Goal: Information Seeking & Learning: Understand process/instructions

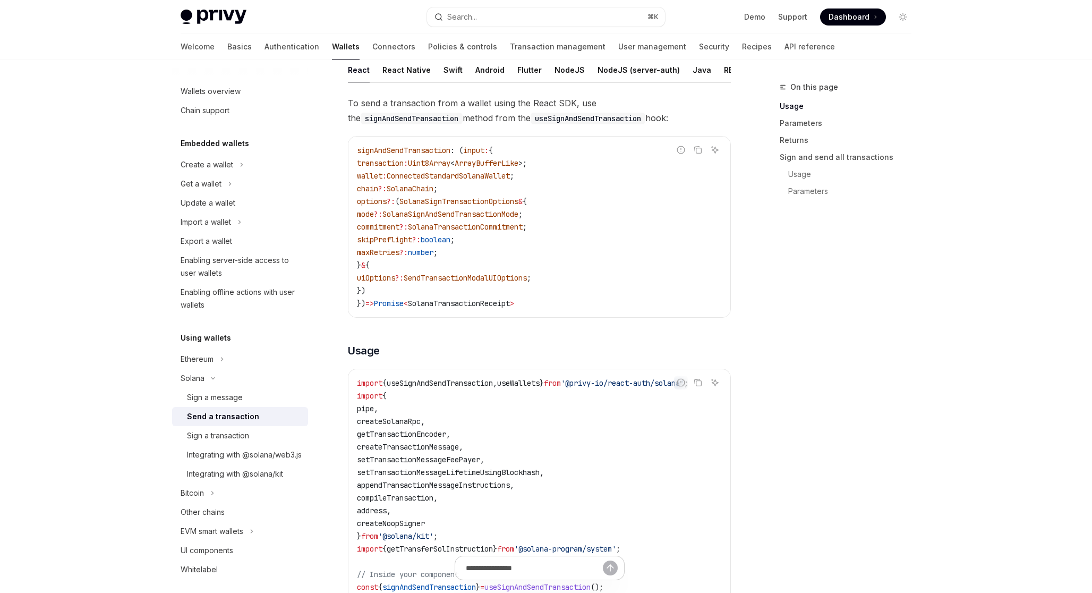
scroll to position [70, 0]
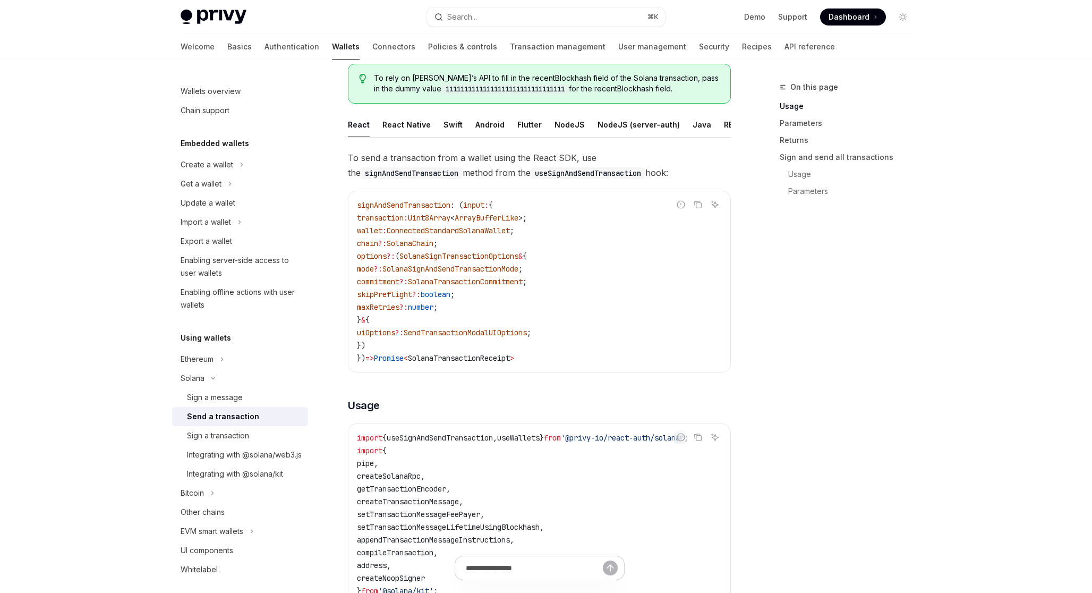
click at [486, 335] on span "SendTransactionModalUIOptions" at bounding box center [465, 333] width 123 height 10
copy span "SendTransactionModalUIOptions"
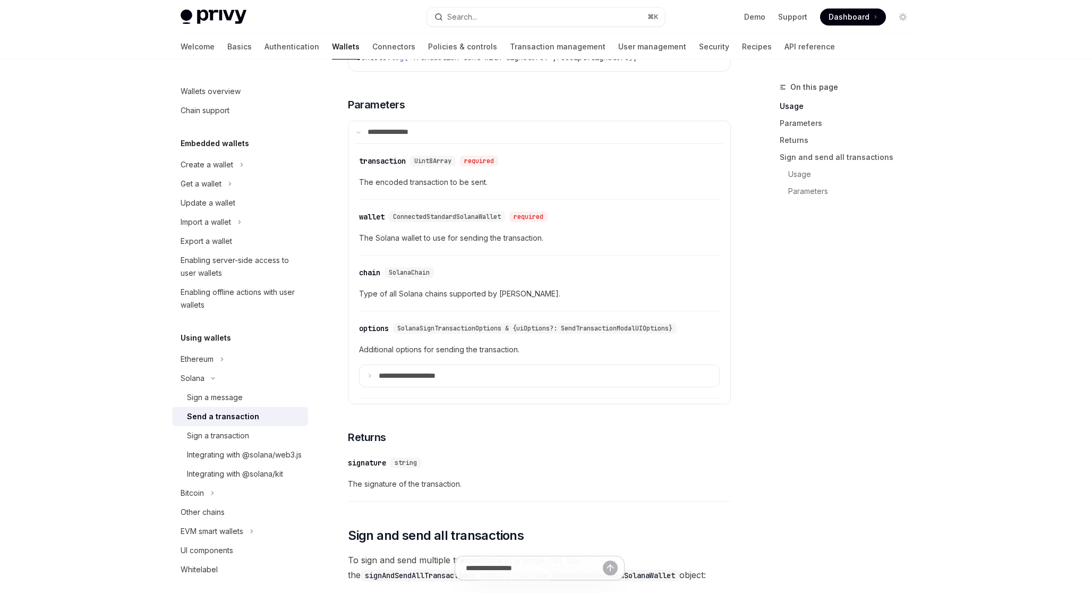
scroll to position [1120, 0]
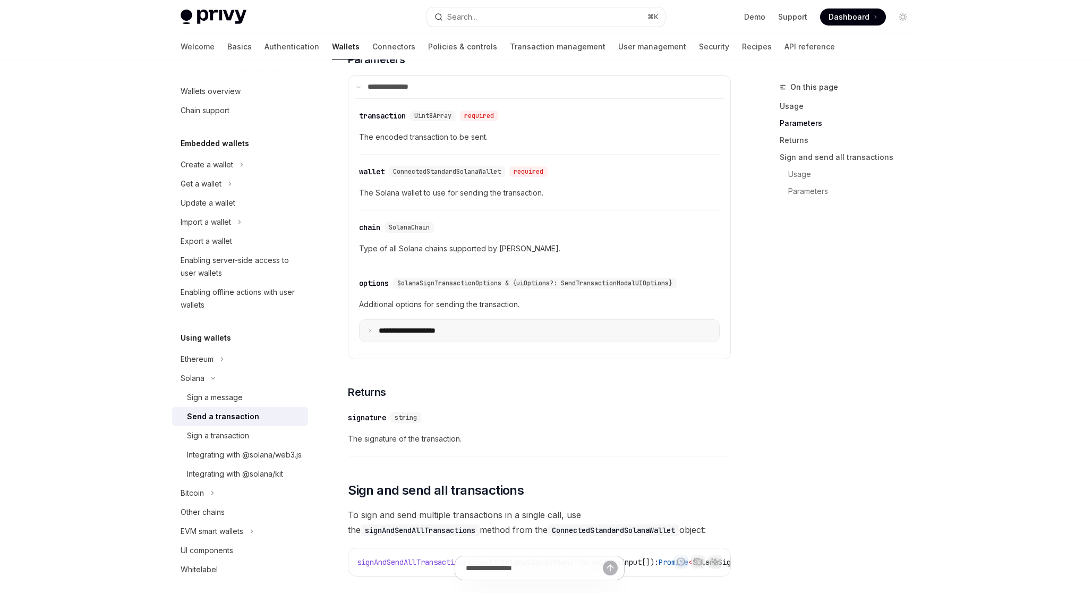
click at [371, 333] on icon at bounding box center [369, 330] width 5 height 5
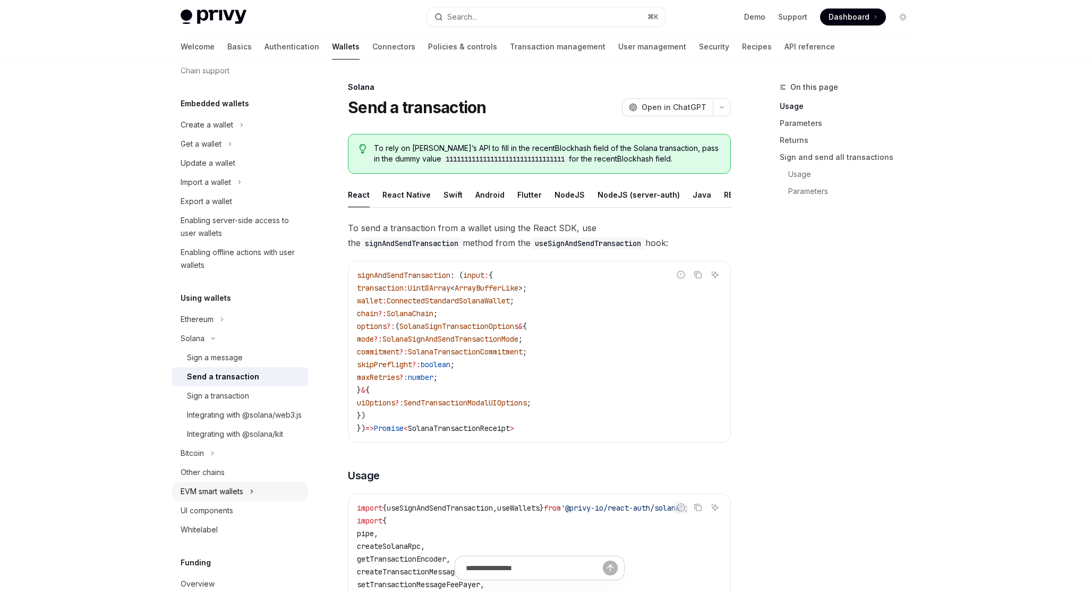
scroll to position [0, 0]
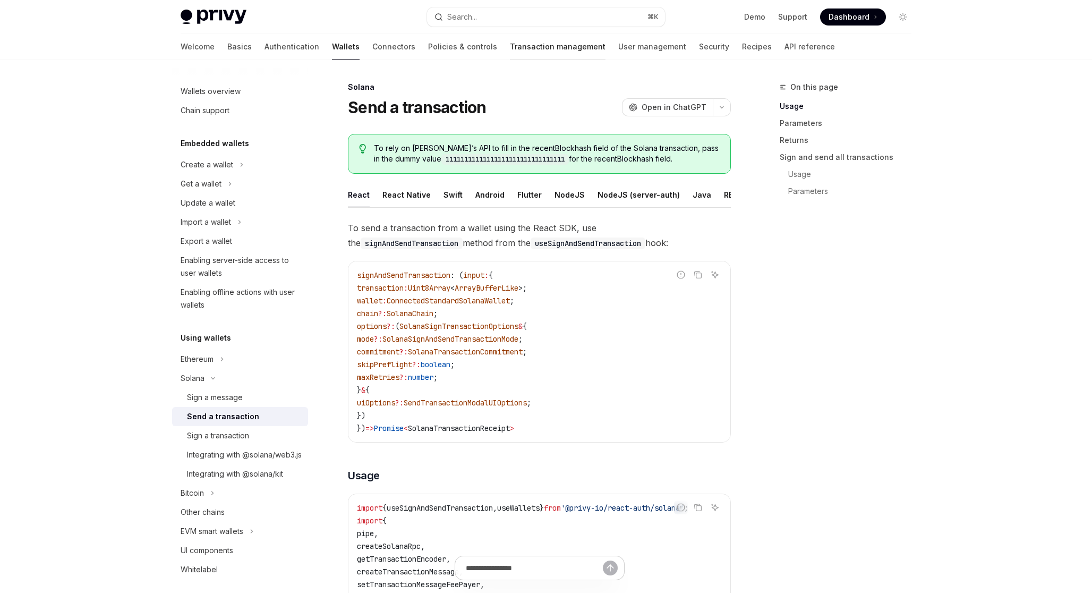
click at [522, 49] on link "Transaction management" at bounding box center [558, 46] width 96 height 25
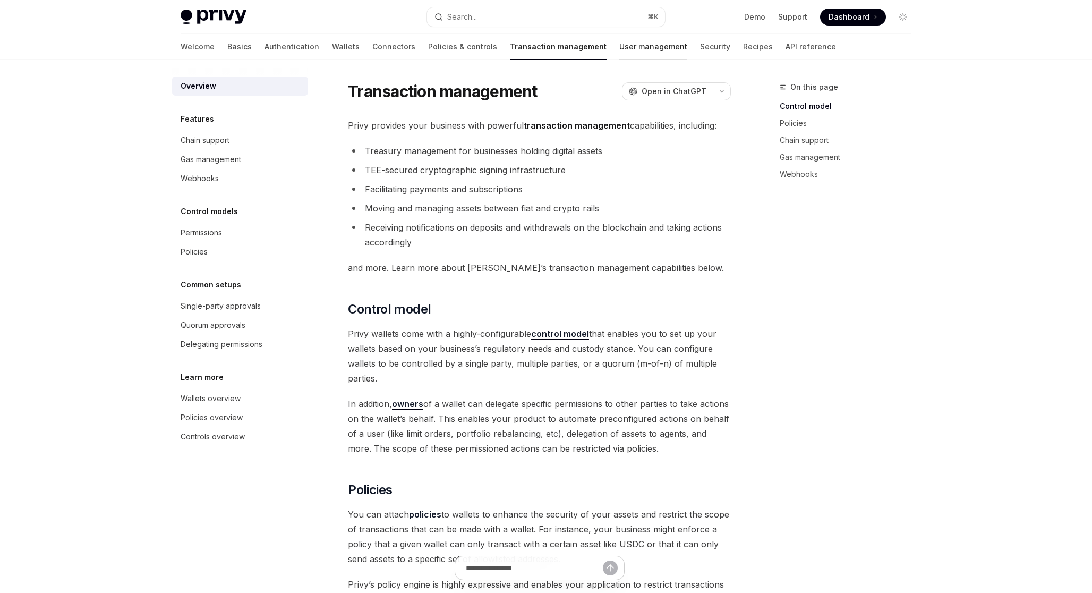
click at [619, 48] on link "User management" at bounding box center [653, 46] width 68 height 25
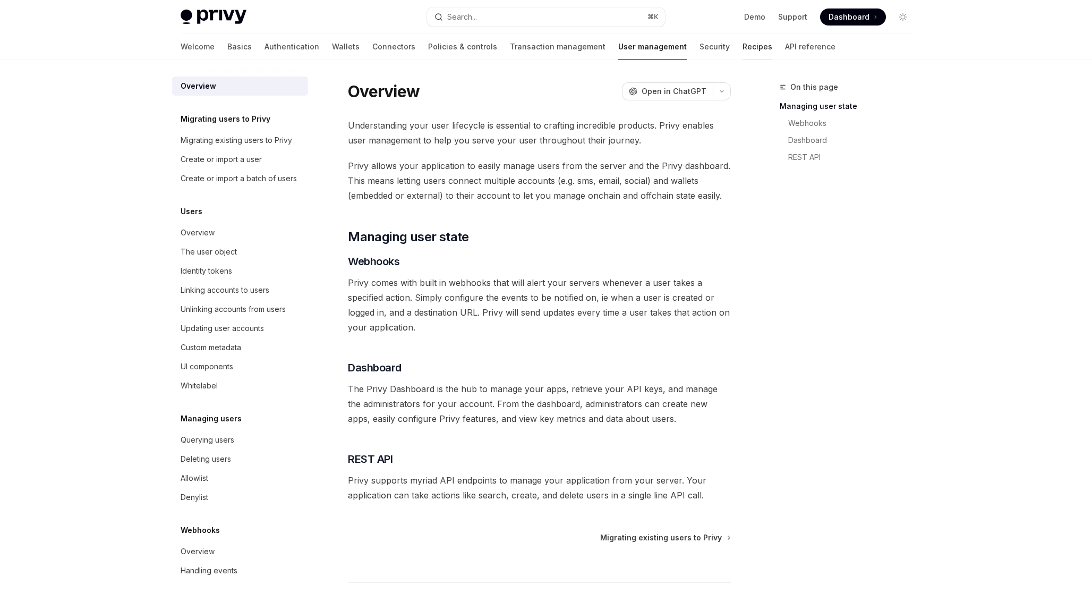
click at [742, 45] on link "Recipes" at bounding box center [757, 46] width 30 height 25
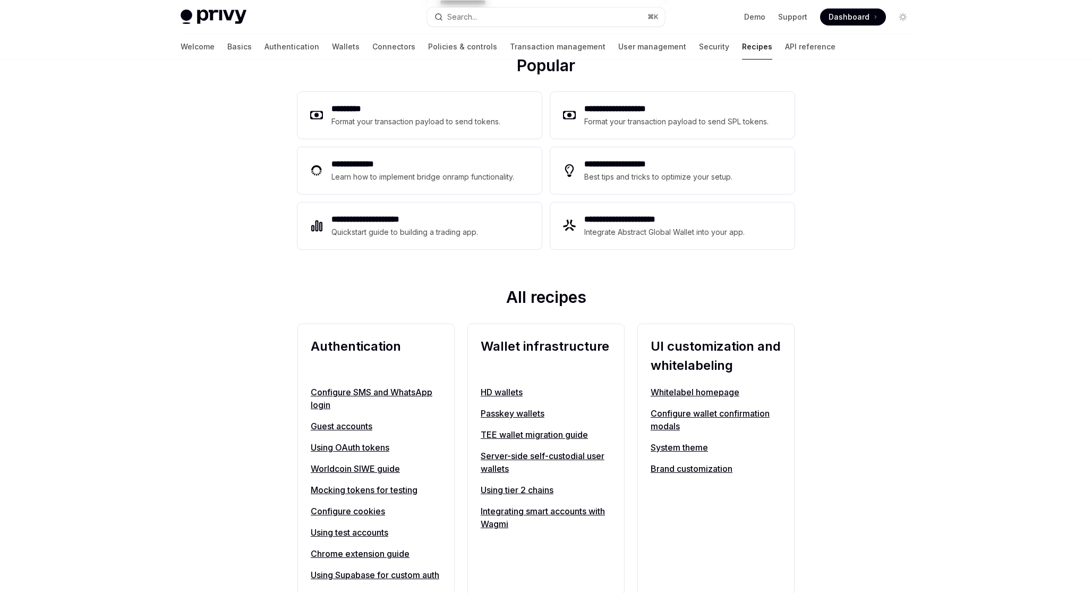
scroll to position [246, 0]
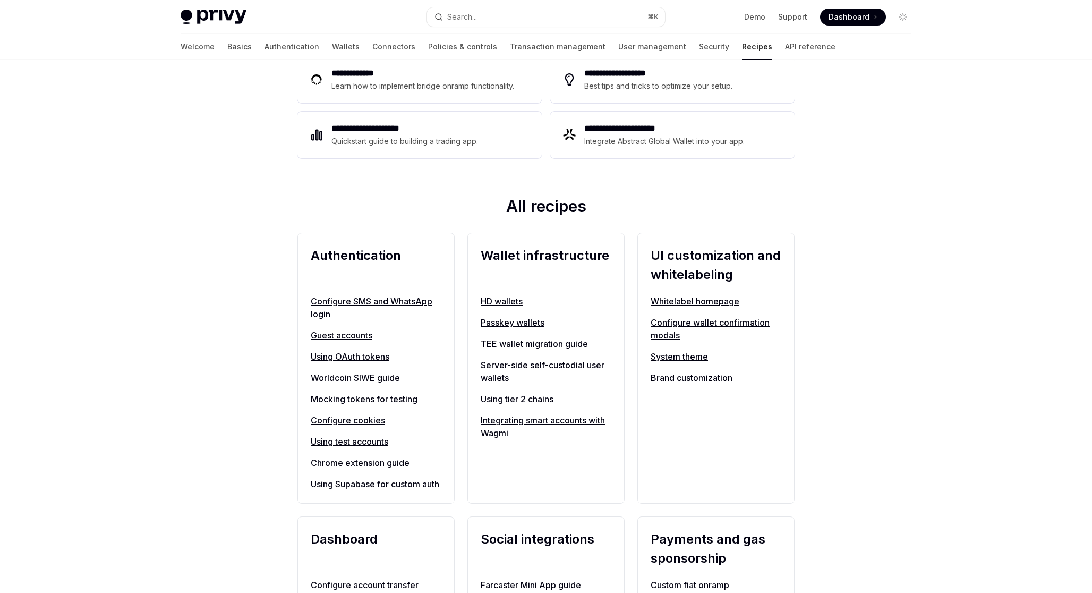
click at [664, 327] on link "Configure wallet confirmation modals" at bounding box center [716, 328] width 131 height 25
type textarea "*"
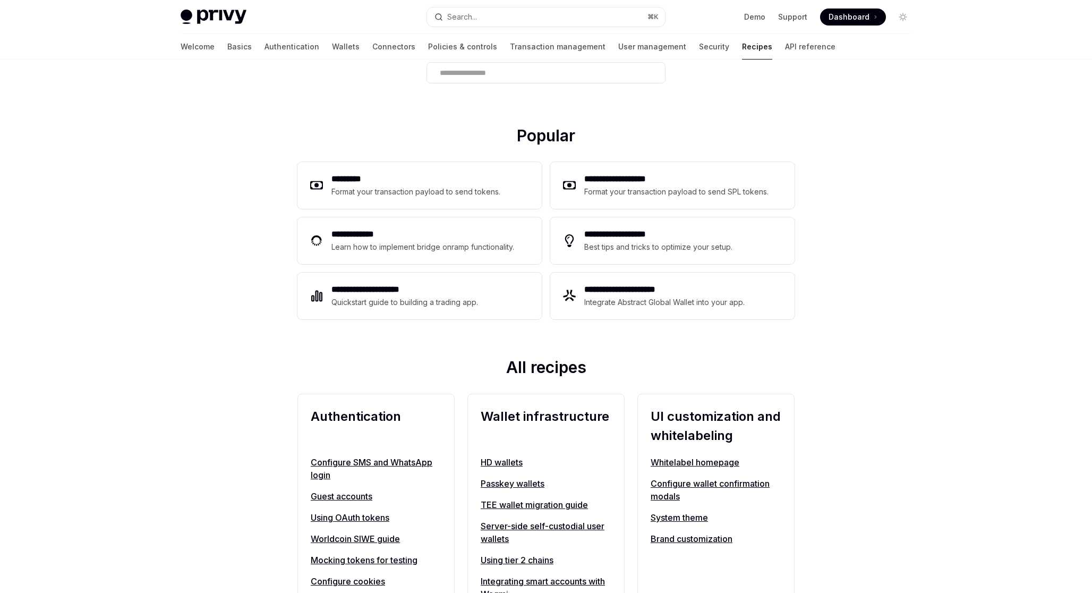
scroll to position [0, 0]
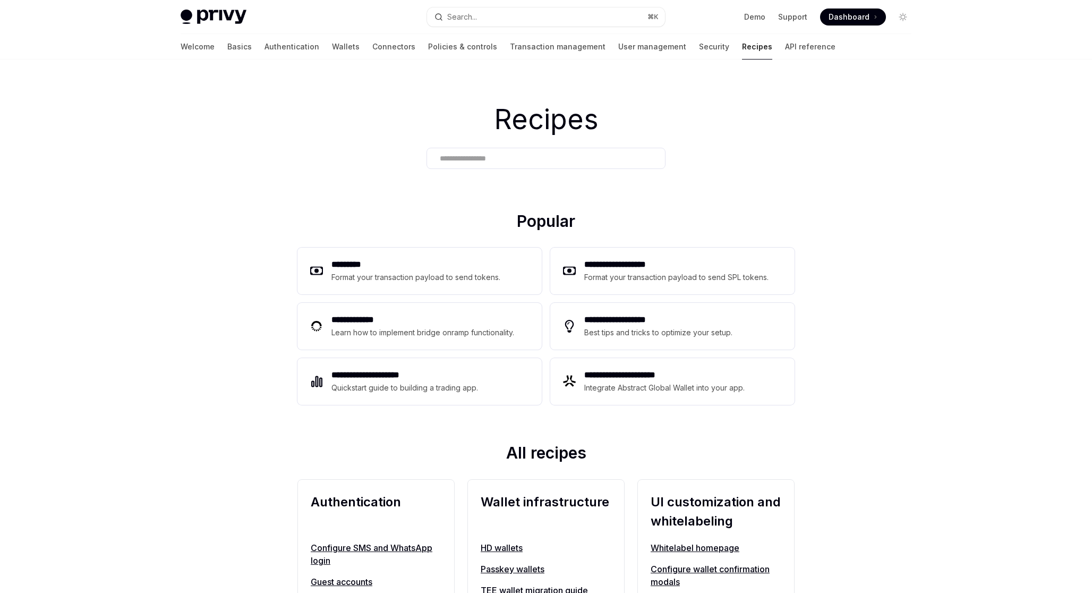
click at [464, 153] on input "text" at bounding box center [546, 158] width 212 height 11
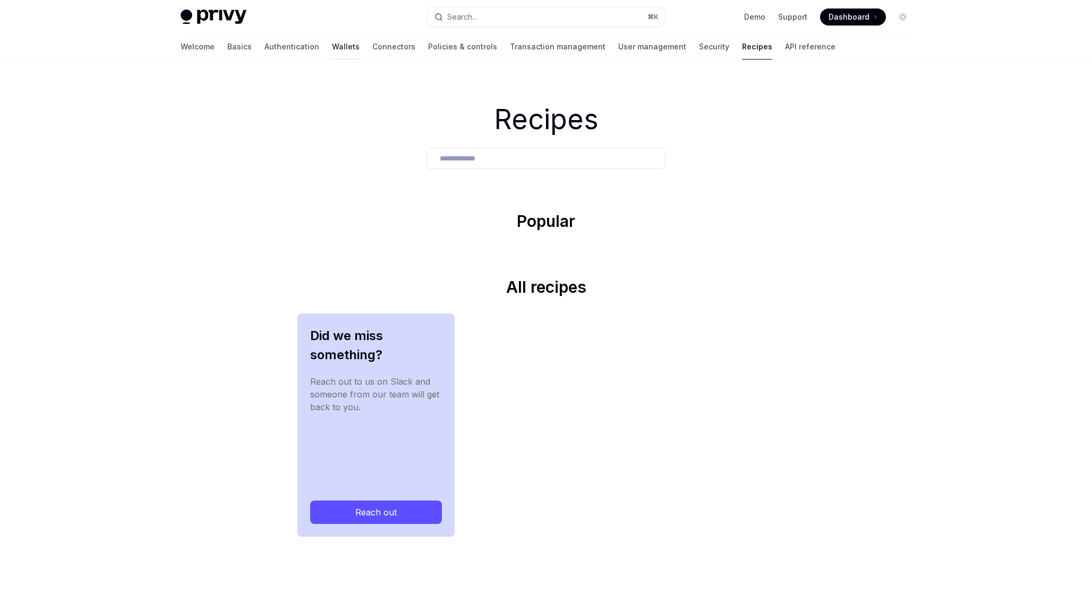
type input "**********"
click at [332, 50] on link "Wallets" at bounding box center [346, 46] width 28 height 25
type textarea "*"
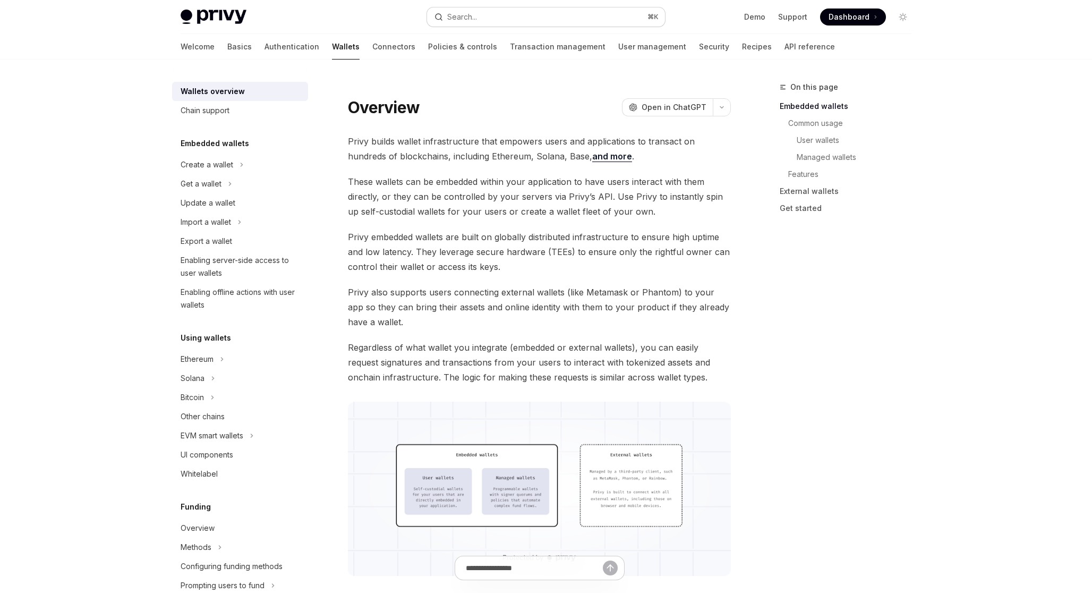
click at [478, 19] on button "Search... ⌘ K" at bounding box center [546, 16] width 238 height 19
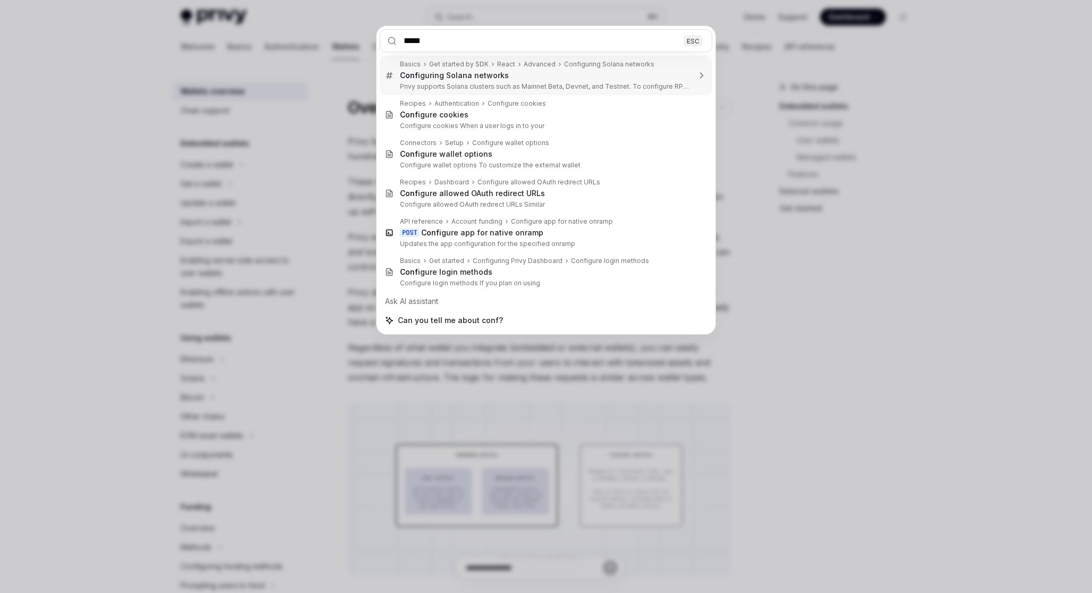
type input "******"
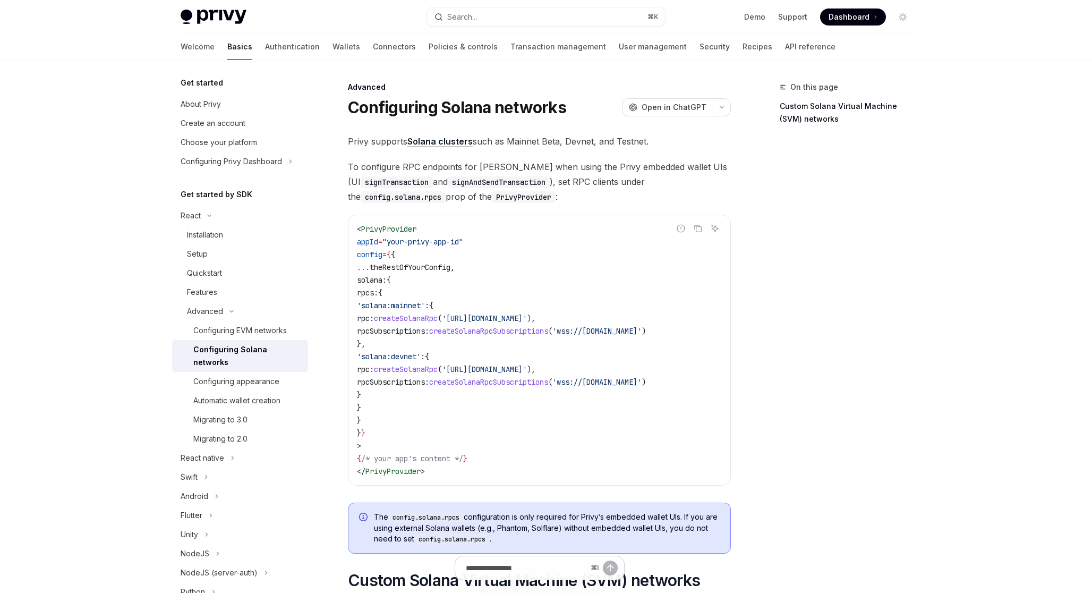
click at [444, 139] on link "Solana clusters" at bounding box center [439, 141] width 65 height 11
click at [438, 369] on span "createSolanaRpc" at bounding box center [406, 369] width 64 height 10
copy span "createSolanaRpc"
click at [412, 401] on code "< PrivyProvider appId = "your-privy-app-id" config = { { ... theRestOfYourConfi…" at bounding box center [539, 350] width 365 height 255
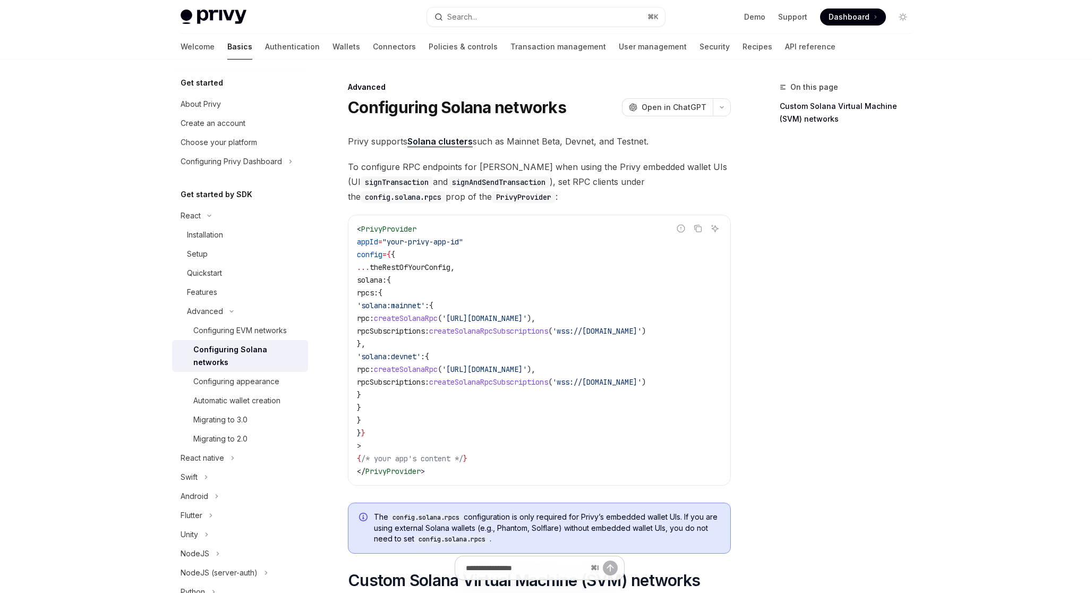
drag, startPoint x: 376, startPoint y: 283, endPoint x: 383, endPoint y: 416, distance: 134.0
click at [383, 416] on code "< PrivyProvider appId = "your-privy-app-id" config = { { ... theRestOfYourConfi…" at bounding box center [539, 350] width 365 height 255
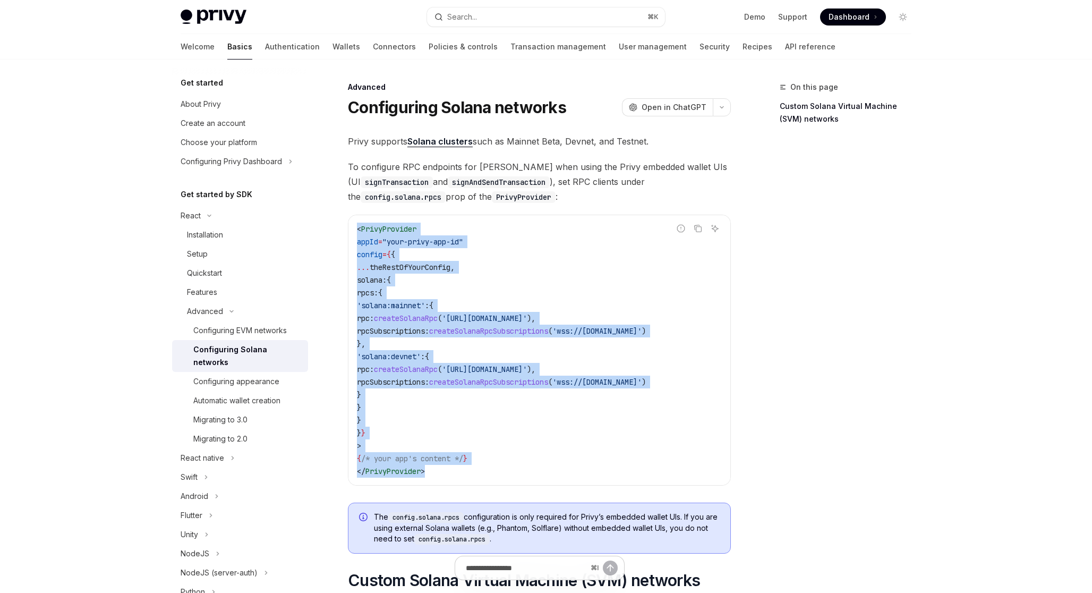
drag, startPoint x: 439, startPoint y: 477, endPoint x: 354, endPoint y: 221, distance: 269.2
click at [354, 221] on div "< PrivyProvider appId = "your-privy-app-id" config = { { ... theRestOfYourConfi…" at bounding box center [539, 350] width 382 height 270
copy code "< PrivyProvider appId = "your-privy-app-id" config = { { ... theRestOfYourConfi…"
